Goal: Information Seeking & Learning: Find specific fact

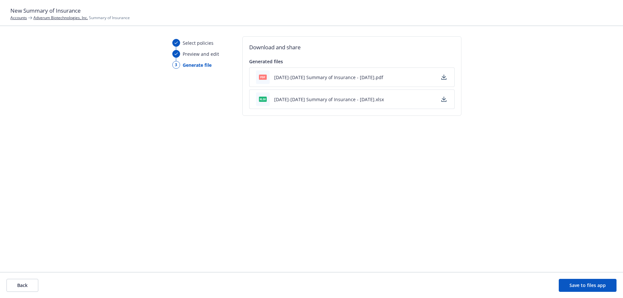
click at [51, 19] on link "Adverum Biotechnologies, Inc." at bounding box center [60, 18] width 55 height 6
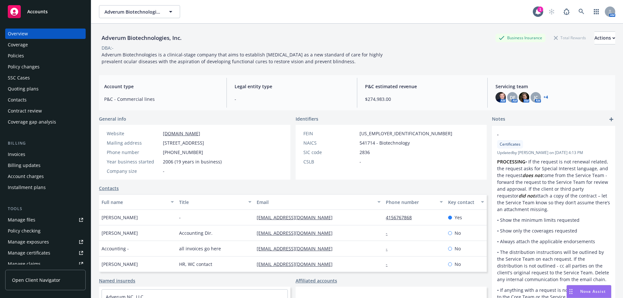
click at [43, 56] on div "Policies" at bounding box center [45, 56] width 75 height 10
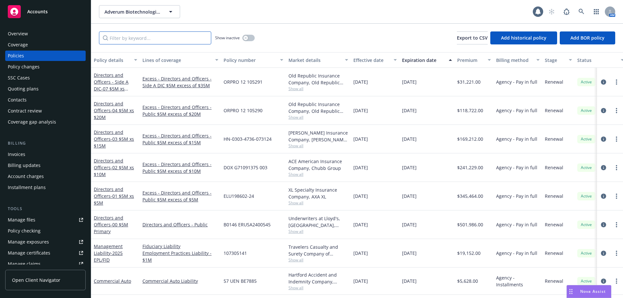
click at [119, 39] on body "Accounts Overview Coverage Policies Policy changes SSC Cases Quoting plans Cont…" at bounding box center [311, 149] width 623 height 298
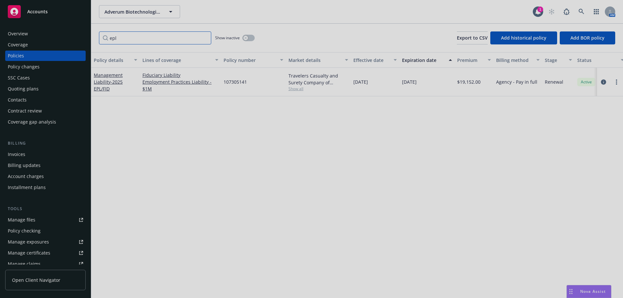
type input "epl"
click at [542, 11] on div at bounding box center [311, 149] width 623 height 298
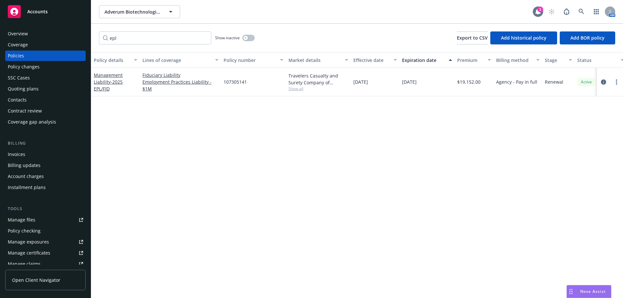
click at [539, 13] on icon at bounding box center [538, 12] width 5 height 6
click at [112, 78] on div "Management Liability - 2025 EPL/FID" at bounding box center [115, 82] width 43 height 20
click at [105, 75] on link "Management Liability - 2025 EPL/FID" at bounding box center [108, 82] width 29 height 20
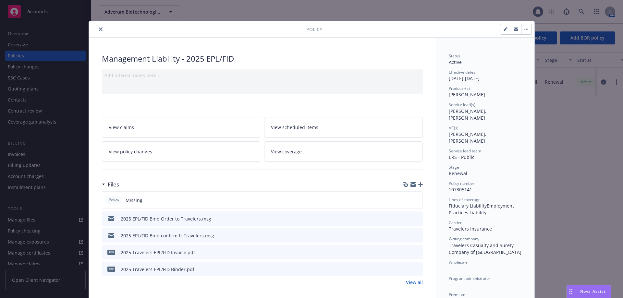
click at [414, 268] on icon "preview file" at bounding box center [417, 269] width 6 height 5
